Goal: Task Accomplishment & Management: Use online tool/utility

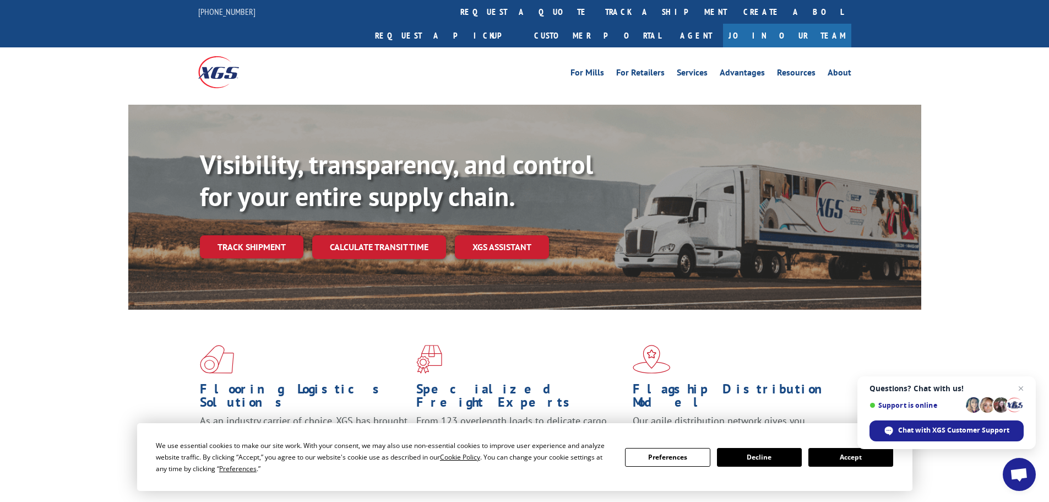
click at [847, 456] on button "Accept" at bounding box center [851, 457] width 85 height 19
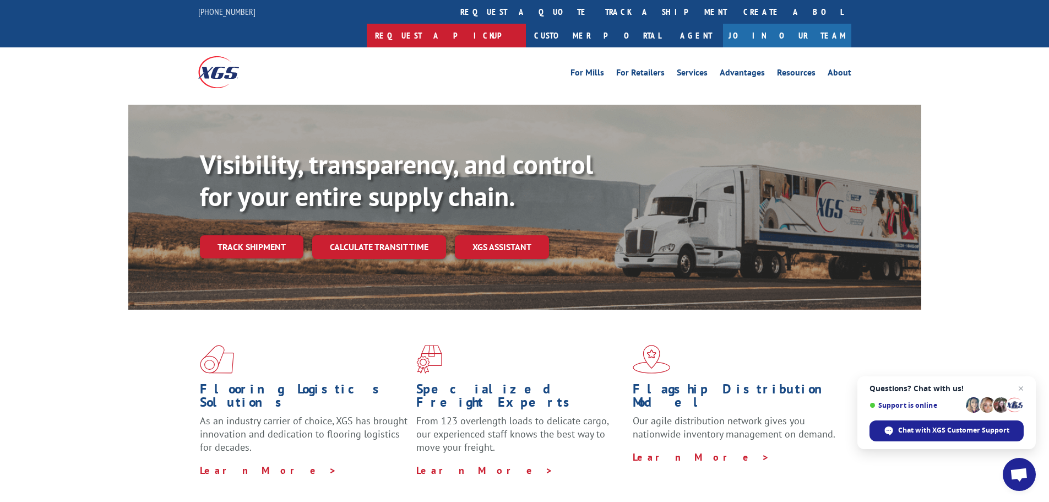
click at [526, 24] on link "Request a pickup" at bounding box center [446, 36] width 159 height 24
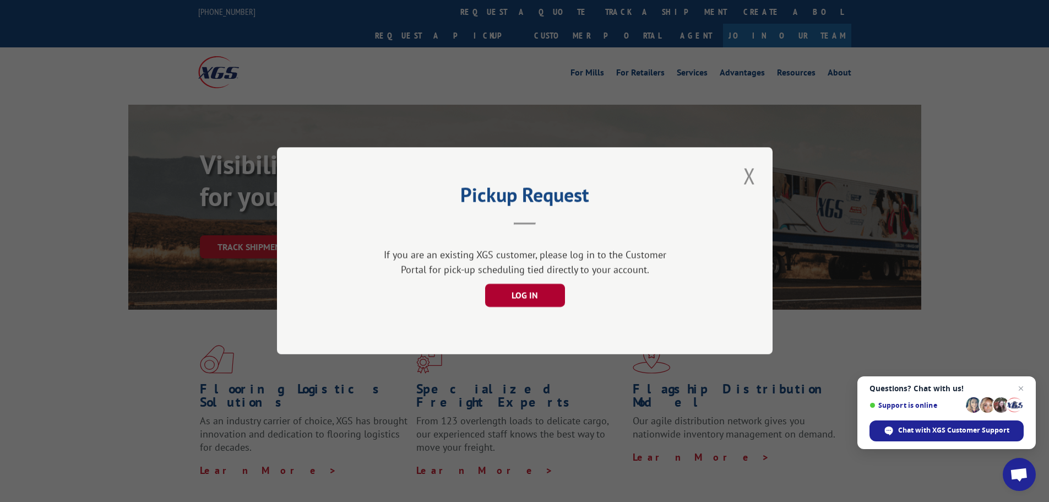
click at [518, 290] on button "LOG IN" at bounding box center [525, 295] width 80 height 23
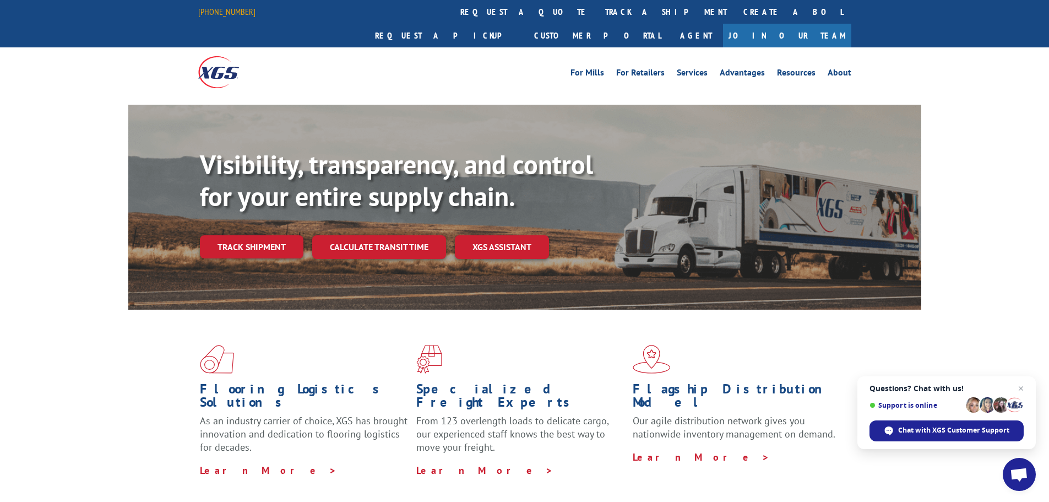
click at [207, 13] on link "[PHONE_NUMBER]" at bounding box center [226, 11] width 57 height 11
click at [120, 47] on div "For Mills For Retailers Services Advantages Resources About For Mills For Retai…" at bounding box center [524, 71] width 1049 height 49
